Goal: Task Accomplishment & Management: Manage account settings

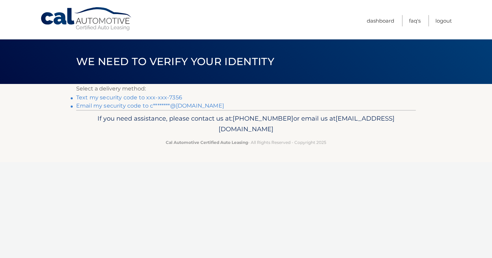
click at [113, 98] on link "Text my security code to xxx-xxx-7356" at bounding box center [129, 97] width 106 height 7
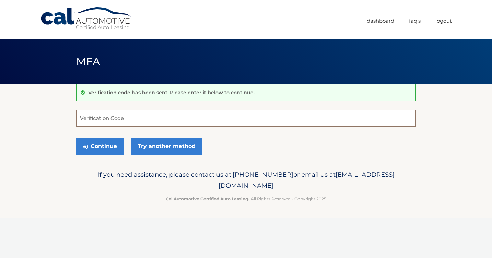
click at [121, 117] on input "Verification Code" at bounding box center [246, 118] width 340 height 17
type input "923752"
click at [76, 138] on button "Continue" at bounding box center [100, 146] width 48 height 17
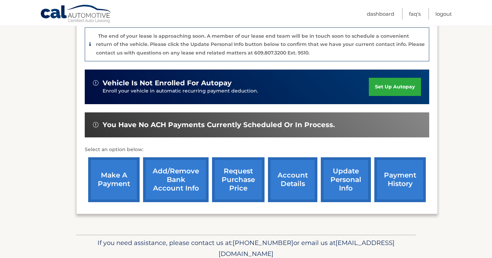
scroll to position [199, 0]
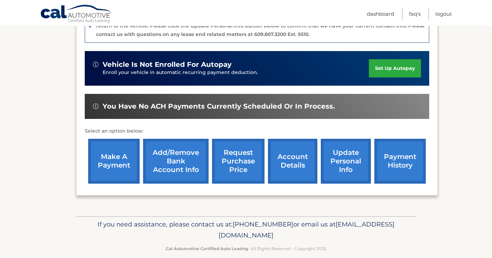
click at [125, 150] on link "make a payment" at bounding box center [113, 161] width 51 height 45
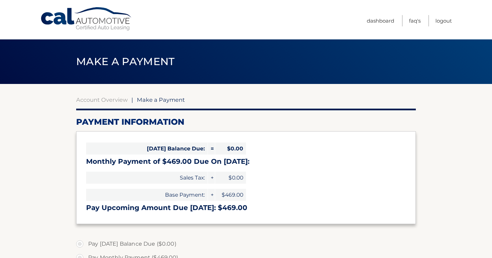
select select "ZTM0OTdiODMtMjllMC00NzBjLTg4MTItZjYzMzkyMjFjZTc1"
